Goal: Task Accomplishment & Management: Manage account settings

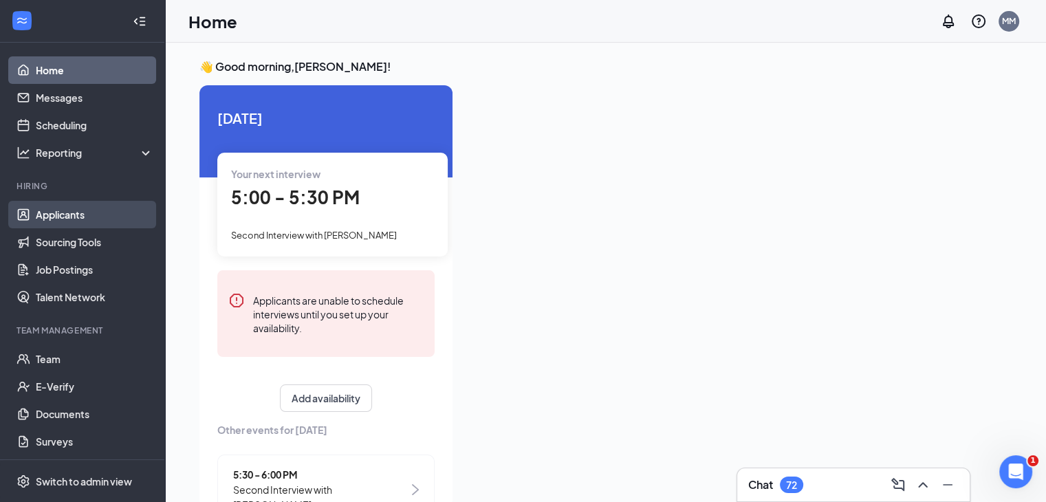
click at [61, 221] on link "Applicants" at bounding box center [95, 215] width 118 height 28
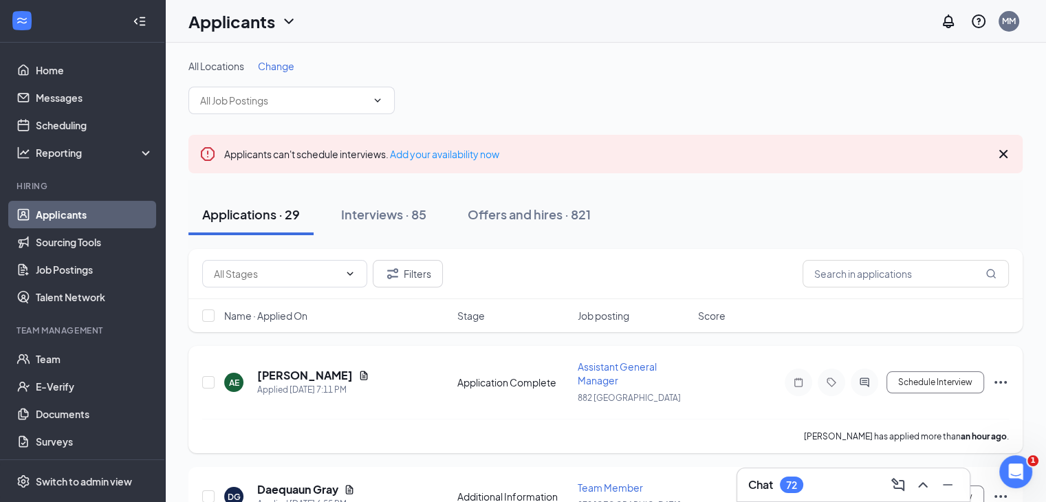
click at [613, 371] on span "Assistant General Manager" at bounding box center [617, 373] width 79 height 26
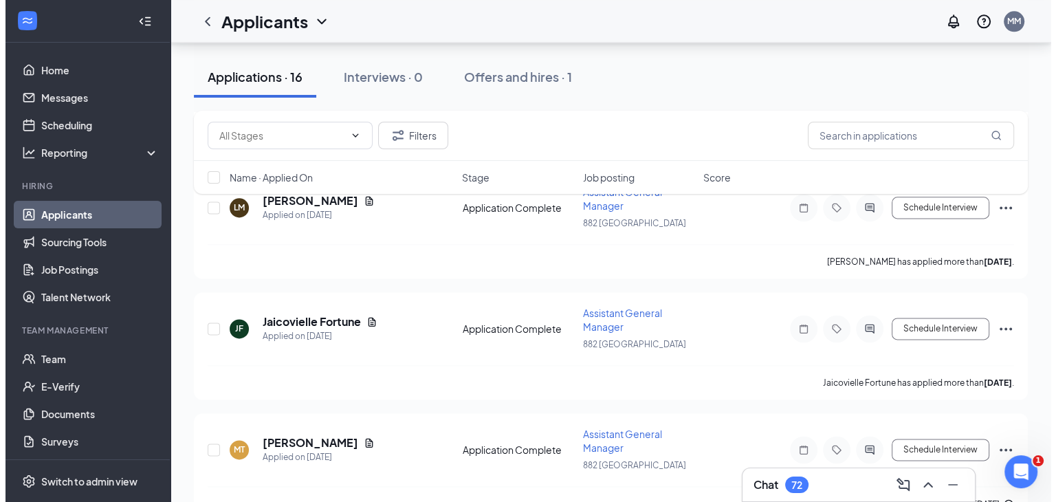
scroll to position [1774, 0]
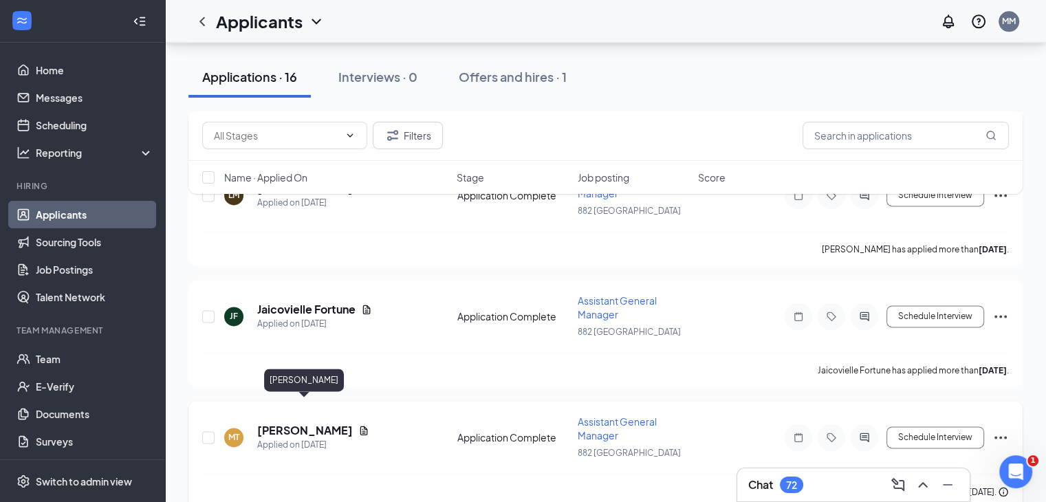
click at [323, 423] on h5 "[PERSON_NAME]" at bounding box center [305, 430] width 96 height 15
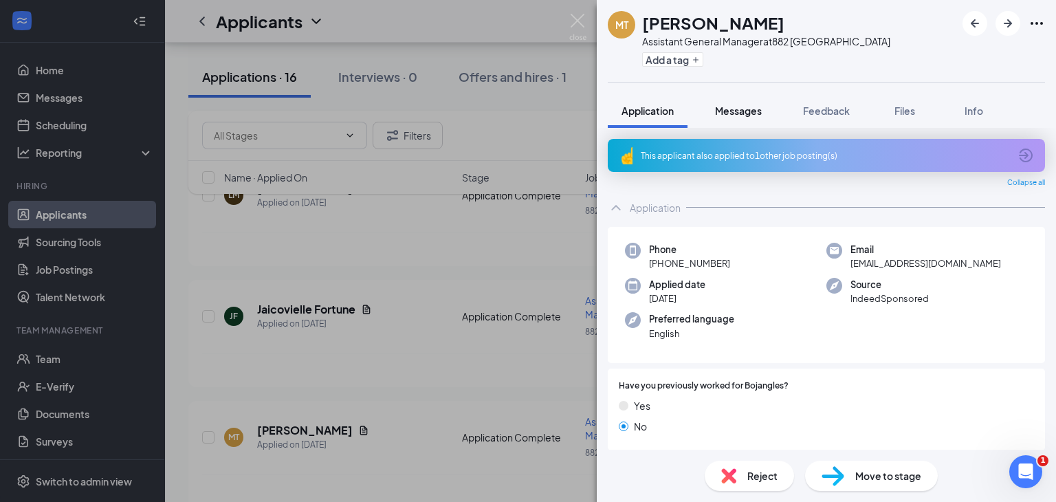
click at [737, 107] on span "Messages" at bounding box center [738, 111] width 47 height 12
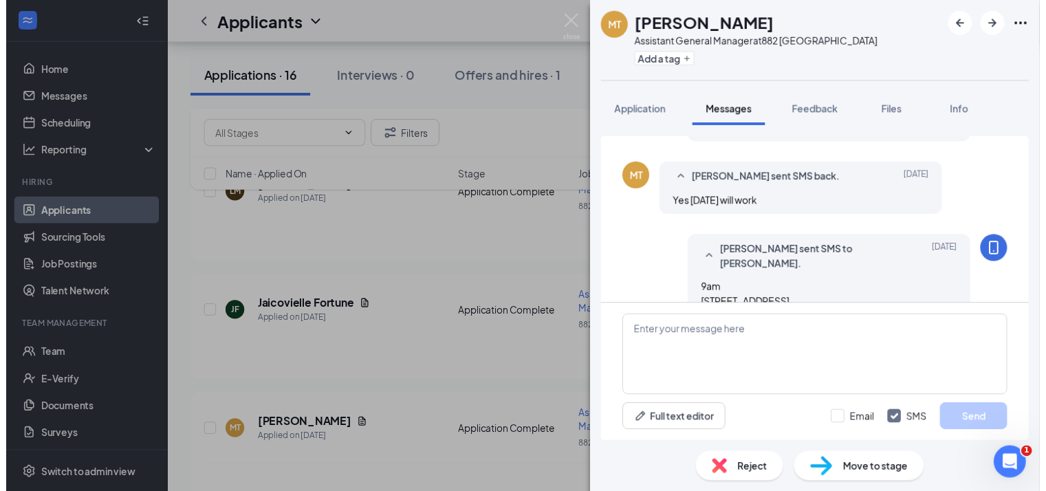
scroll to position [693, 0]
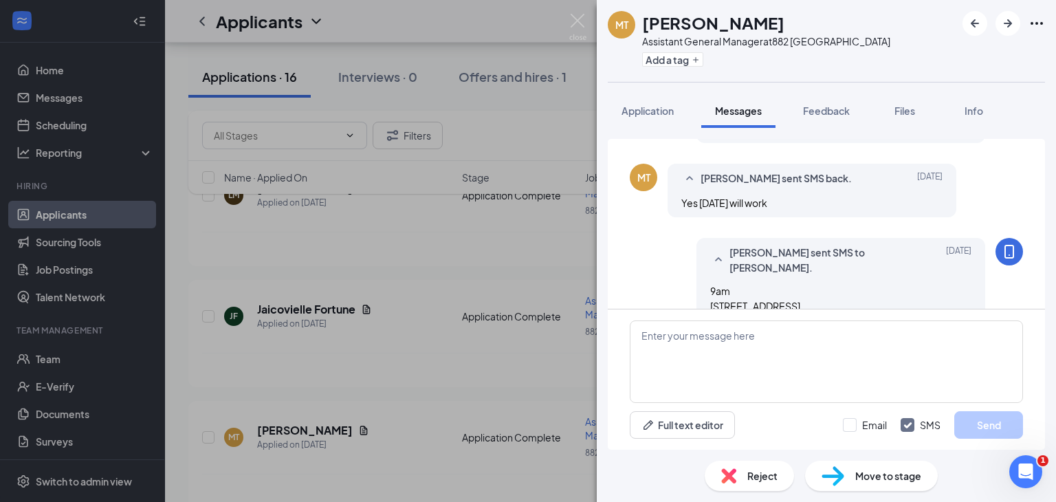
click at [382, 426] on div "MT [PERSON_NAME] Assistant General Manager at [STREET_ADDRESS] Add a tag Applic…" at bounding box center [528, 251] width 1056 height 502
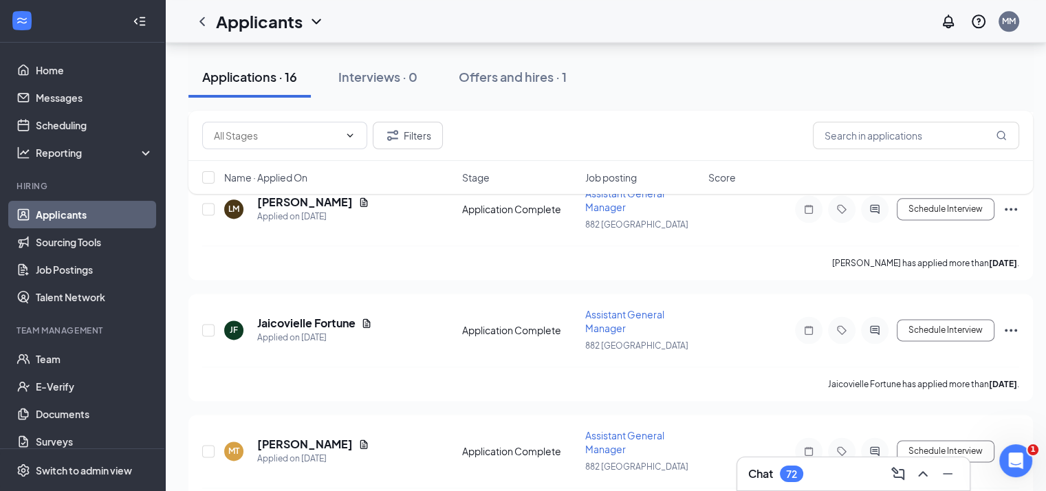
scroll to position [1785, 0]
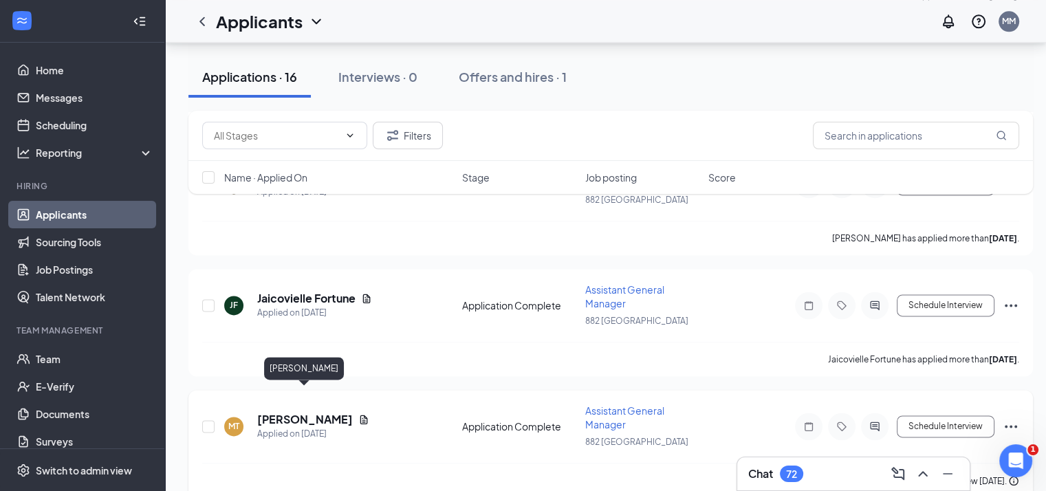
click at [305, 412] on h5 "[PERSON_NAME]" at bounding box center [305, 419] width 96 height 15
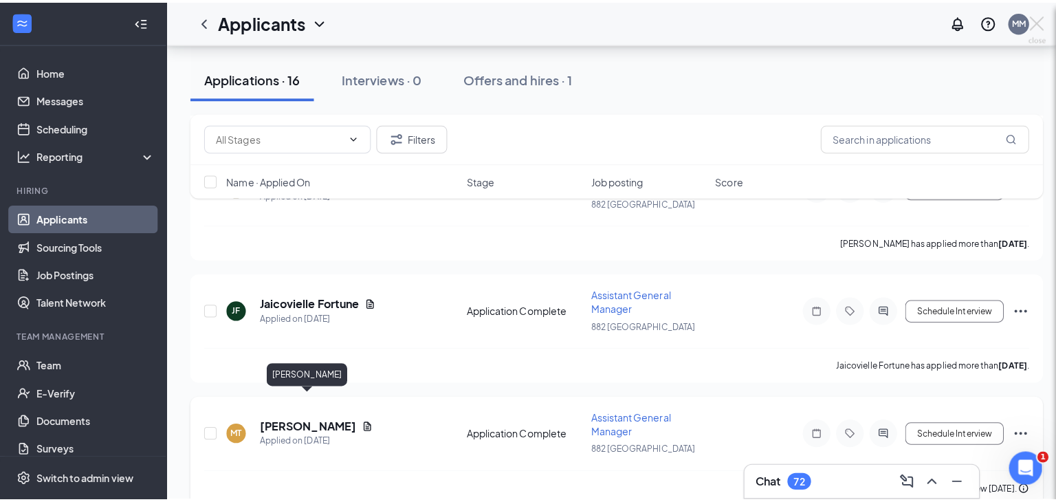
scroll to position [1774, 0]
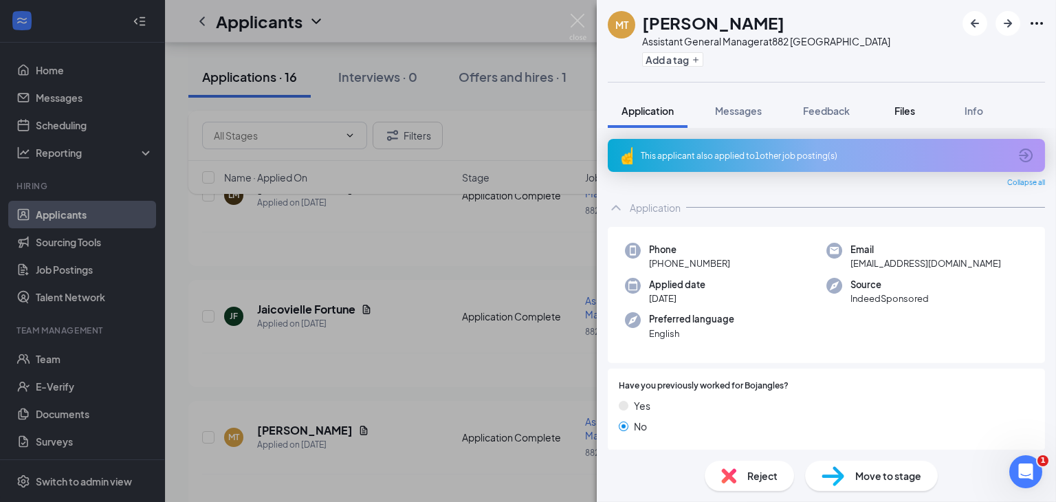
click at [898, 105] on span "Files" at bounding box center [905, 111] width 21 height 12
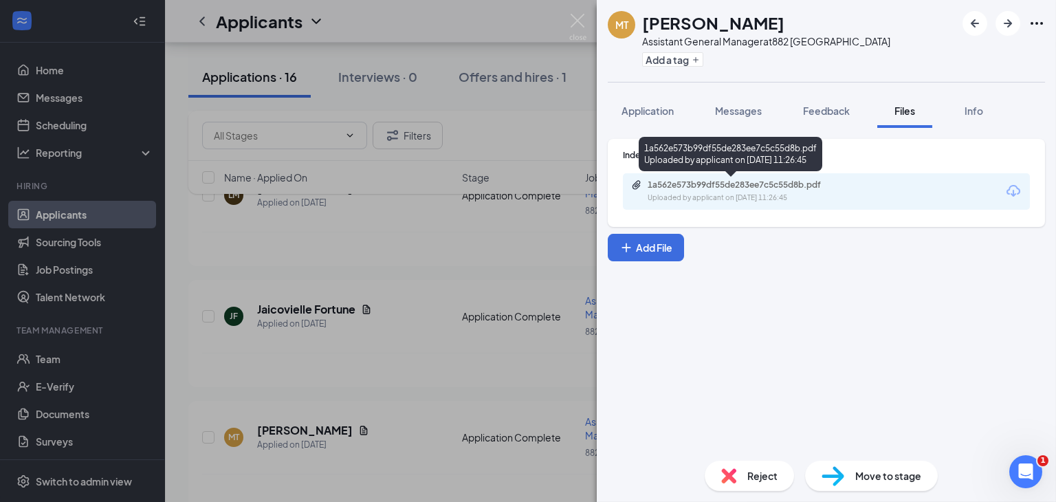
click at [744, 193] on div "Uploaded by applicant on [DATE] 11:26:45" at bounding box center [751, 198] width 206 height 11
